Goal: Task Accomplishment & Management: Manage account settings

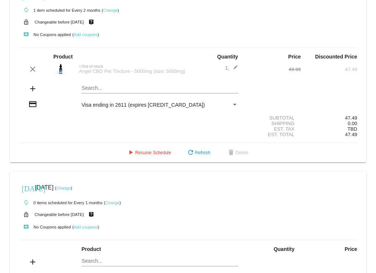
scroll to position [292, 0]
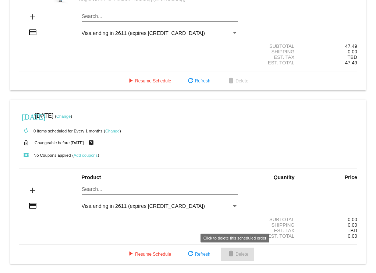
click at [234, 252] on span "delete Delete" at bounding box center [237, 253] width 22 height 5
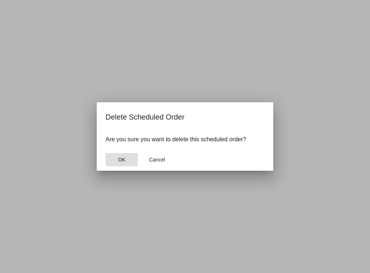
click at [114, 159] on button "OK" at bounding box center [121, 159] width 32 height 13
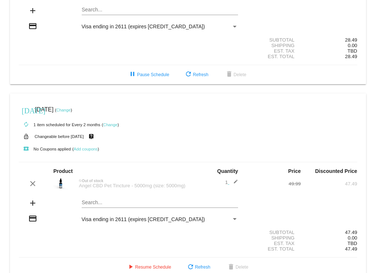
scroll to position [118, 0]
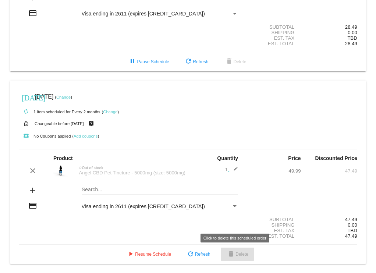
click at [237, 254] on span "delete Delete" at bounding box center [237, 253] width 22 height 5
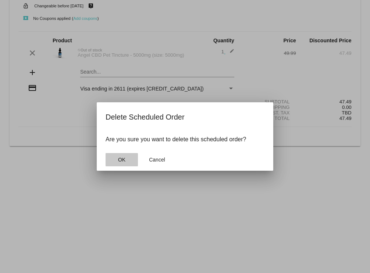
click at [121, 162] on span "OK" at bounding box center [121, 160] width 7 height 6
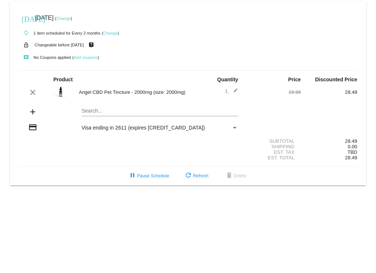
scroll to position [0, 0]
